Goal: Task Accomplishment & Management: Manage account settings

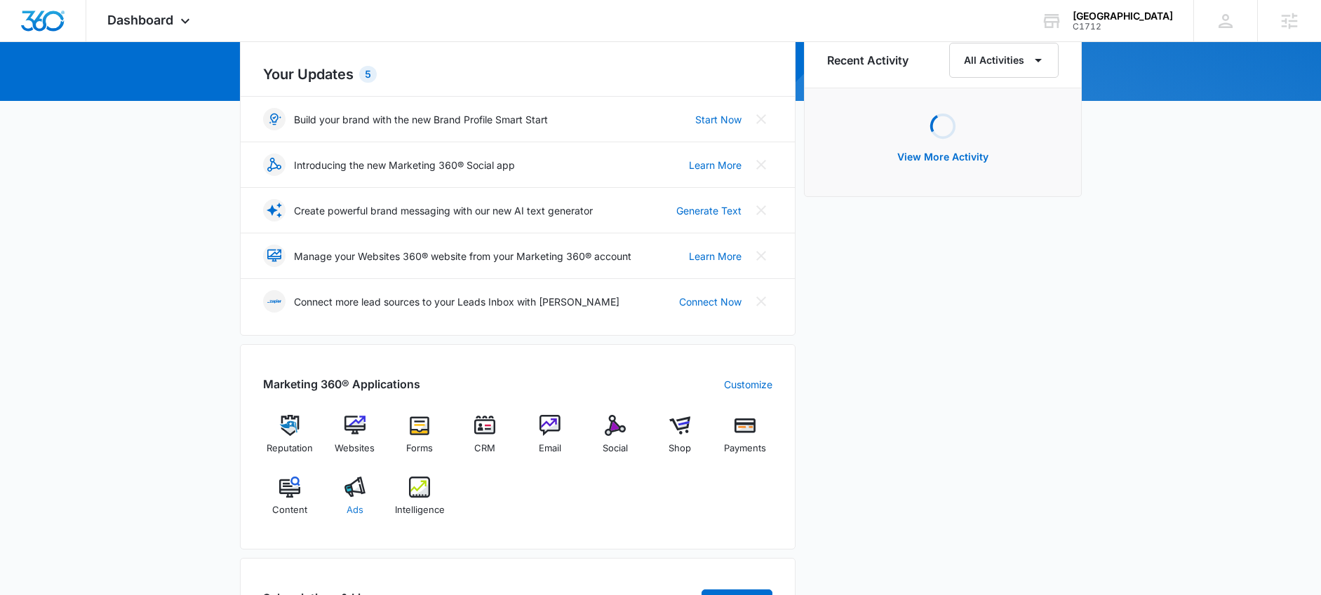
scroll to position [214, 0]
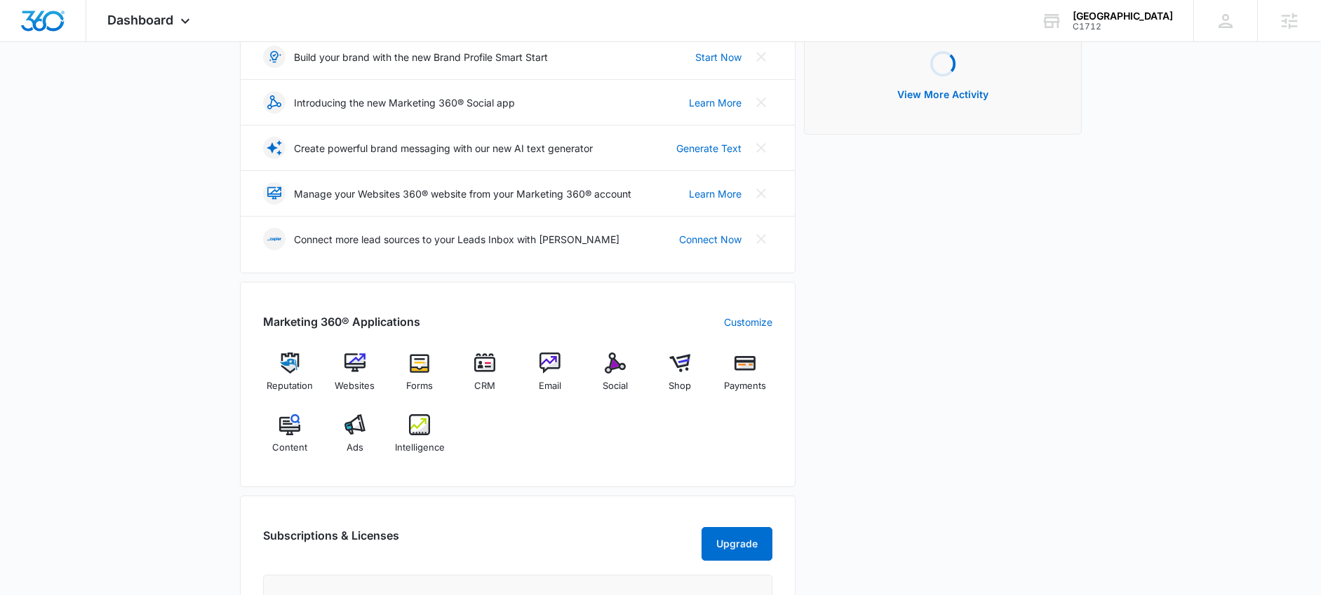
click at [509, 461] on div "Reputation Websites Forms CRM Email Social Shop Payments Content Ads Intelligen…" at bounding box center [517, 409] width 509 height 112
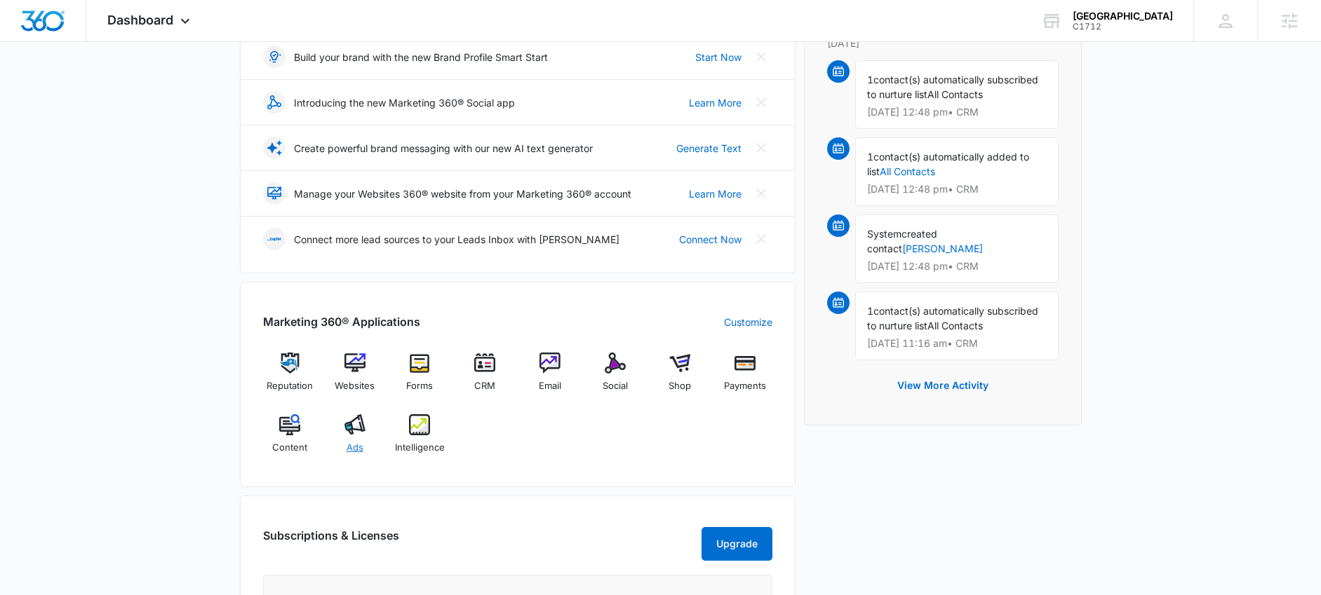
click at [345, 430] on img at bounding box center [354, 424] width 21 height 21
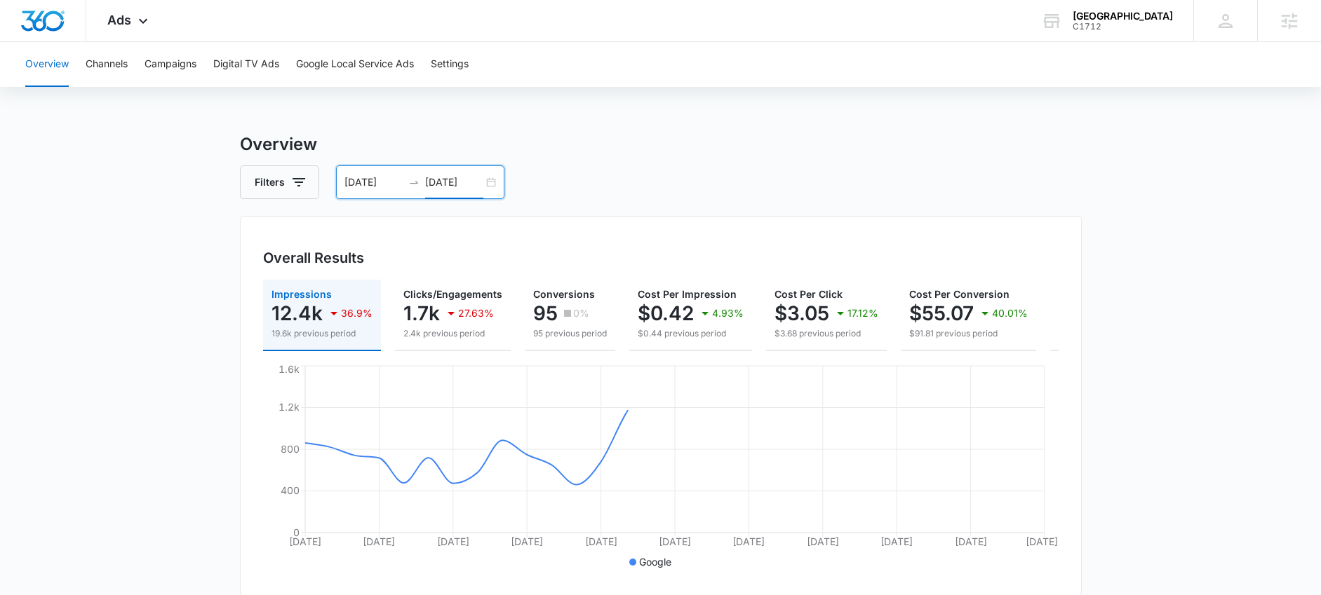
click at [440, 184] on input "[DATE]" at bounding box center [454, 182] width 58 height 15
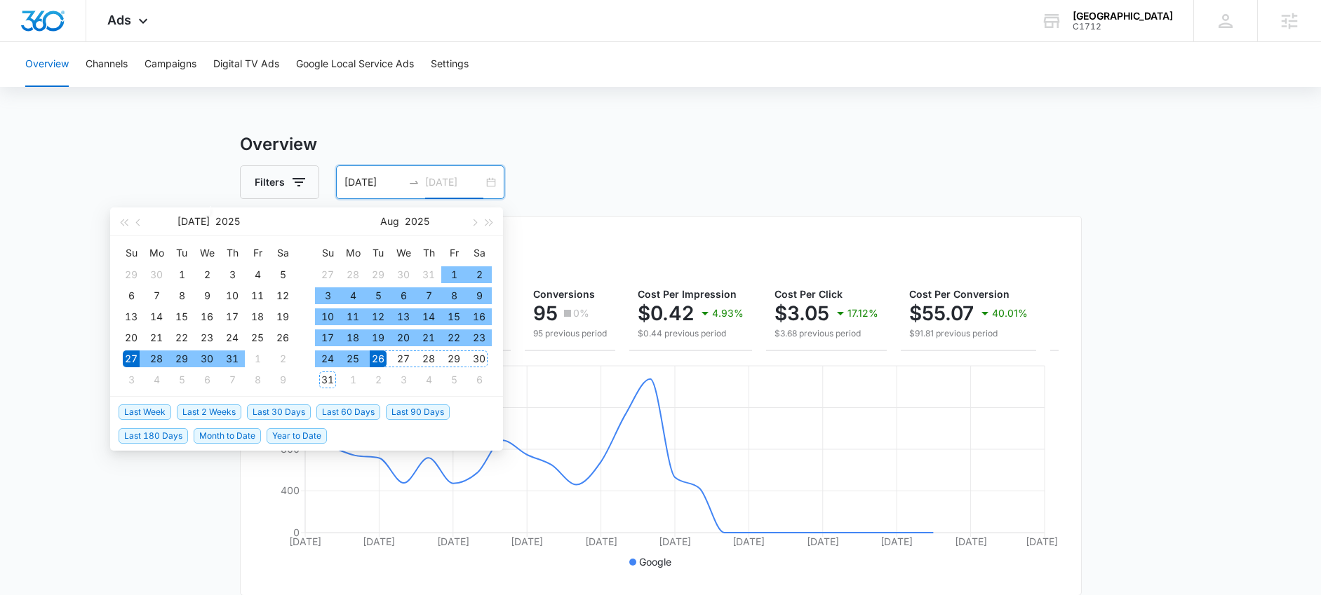
type input "[DATE]"
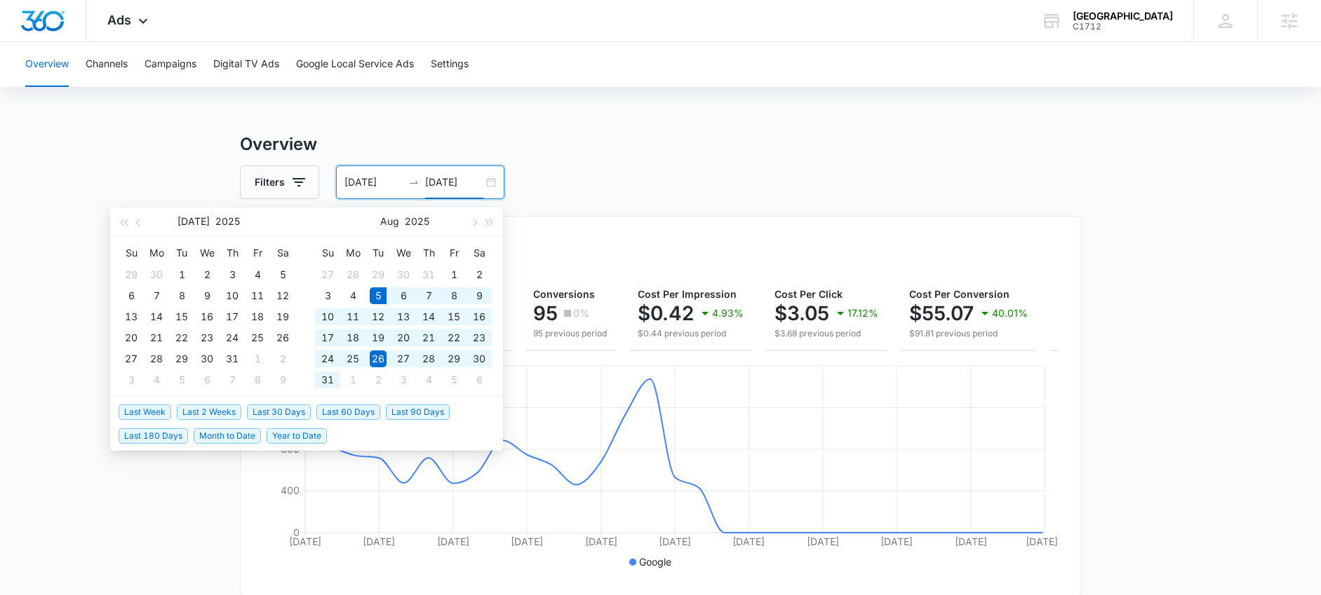
click at [292, 407] on span "Last 30 Days" at bounding box center [279, 412] width 64 height 15
type input "[DATE]"
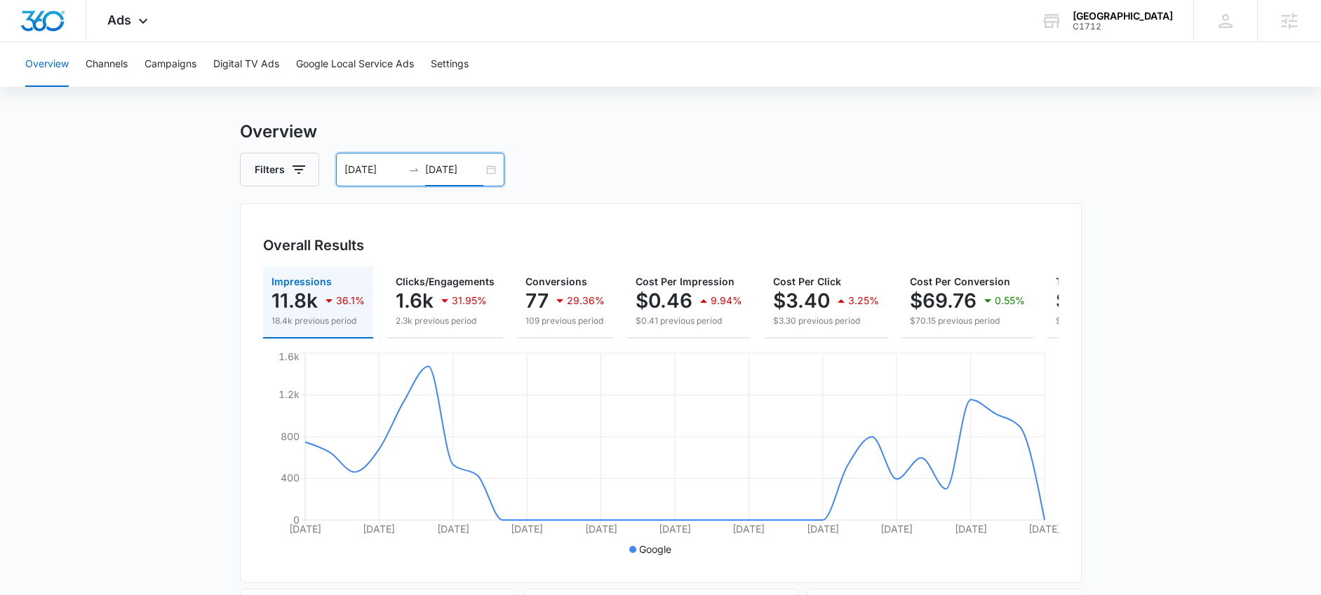
click at [249, 320] on div "Overall Results Impressions 11.8k 36.1% 18.4k previous period Clicks/Engagement…" at bounding box center [661, 393] width 842 height 380
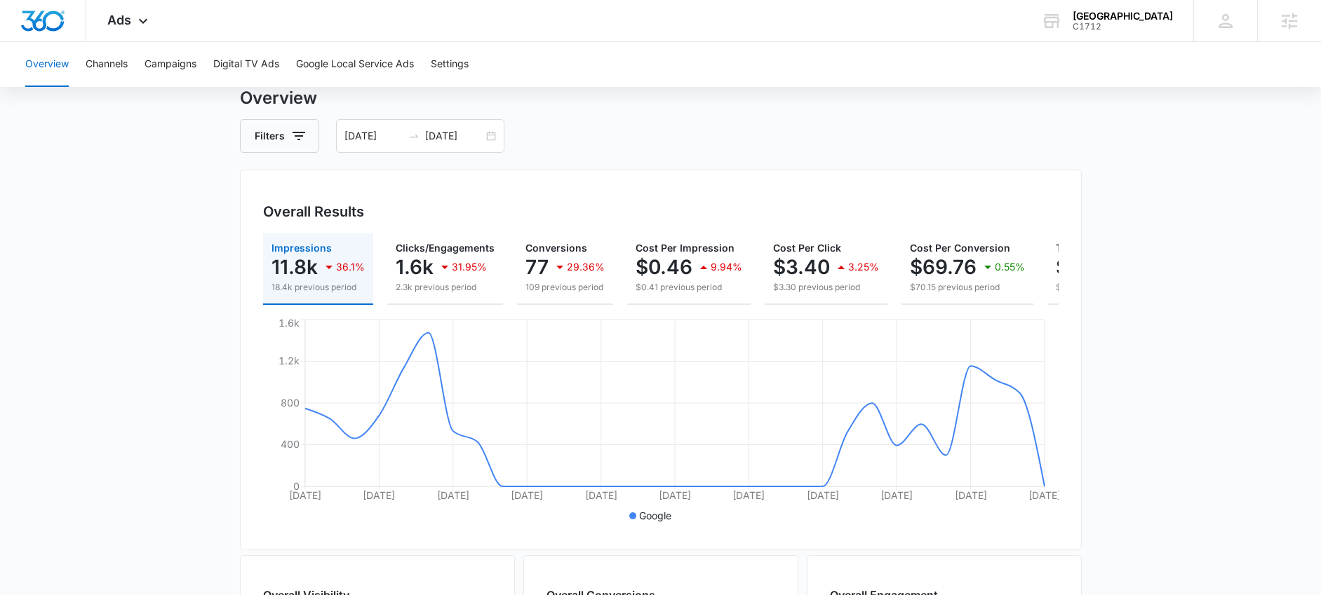
click at [151, 259] on main "Overview Filters [DATE] [DATE] Overall Results Impressions 11.8k 36.1% 18.4k pr…" at bounding box center [660, 589] width 1321 height 1007
click at [161, 57] on button "Campaigns" at bounding box center [170, 64] width 52 height 45
